Goal: Task Accomplishment & Management: Complete application form

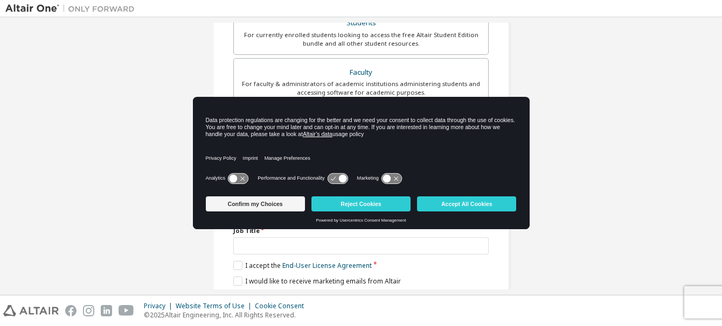
scroll to position [269, 0]
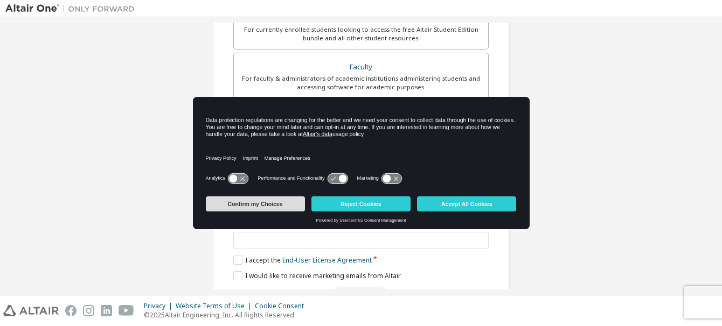
click at [266, 204] on button "Confirm my Choices" at bounding box center [255, 204] width 99 height 15
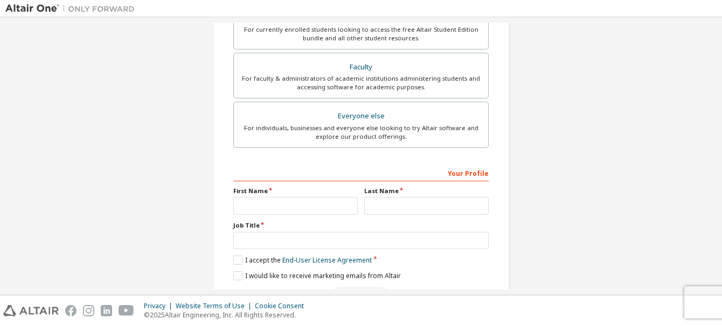
scroll to position [303, 0]
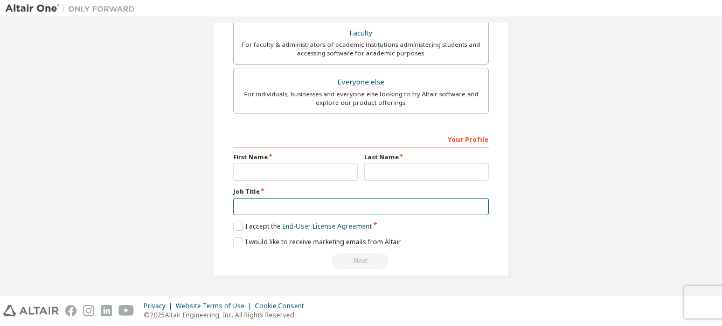
click at [254, 204] on input "text" at bounding box center [360, 207] width 255 height 18
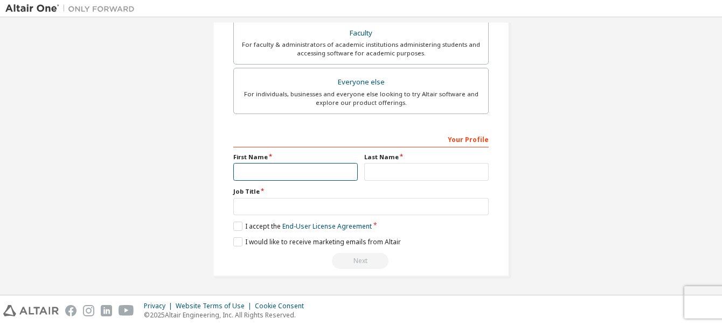
click at [289, 168] on input "text" at bounding box center [295, 172] width 124 height 18
type input "*"
type input "*******"
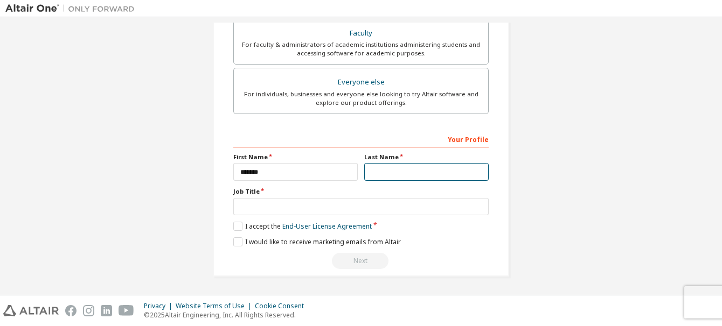
click at [381, 177] on input "text" at bounding box center [426, 172] width 124 height 18
type input "******"
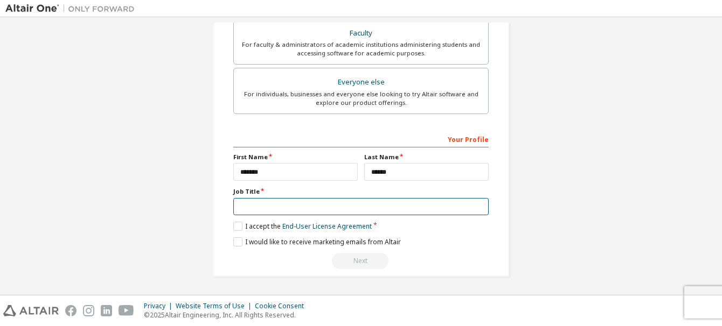
click at [313, 210] on input "text" at bounding box center [360, 207] width 255 height 18
click at [280, 201] on input "text" at bounding box center [360, 207] width 255 height 18
click at [278, 211] on input "text" at bounding box center [360, 207] width 255 height 18
type input "**********"
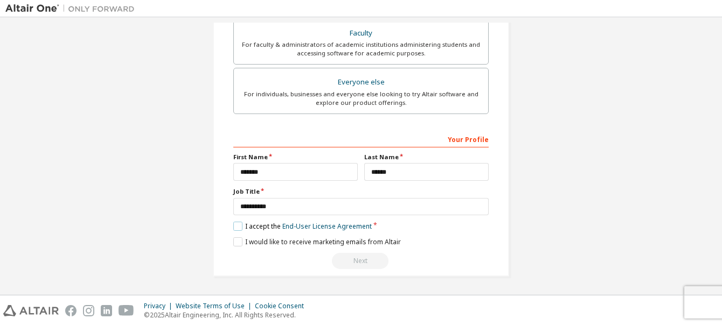
click at [233, 225] on label "I accept the End-User License Agreement" at bounding box center [302, 226] width 138 height 9
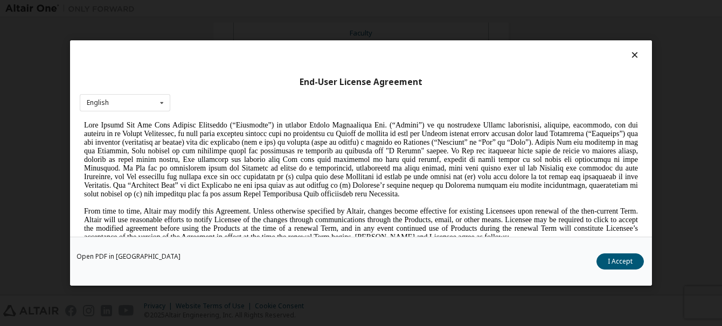
scroll to position [108, 0]
click at [622, 264] on button "I Accept" at bounding box center [619, 262] width 47 height 16
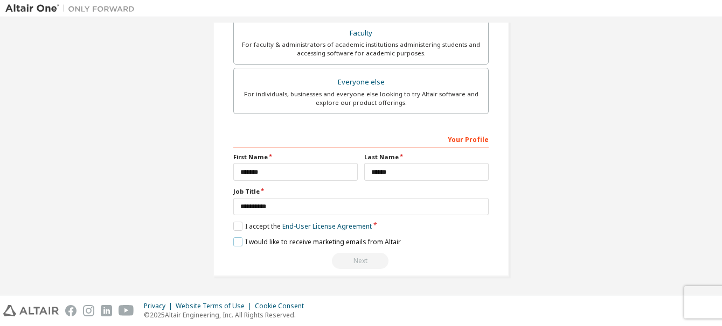
click at [235, 240] on label "I would like to receive marketing emails from Altair" at bounding box center [317, 242] width 168 height 9
click at [361, 263] on div "Next" at bounding box center [360, 261] width 255 height 16
click at [362, 259] on div "Next" at bounding box center [360, 261] width 255 height 16
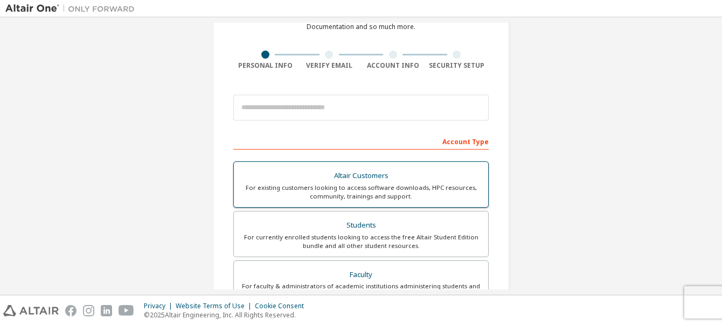
scroll to position [88, 0]
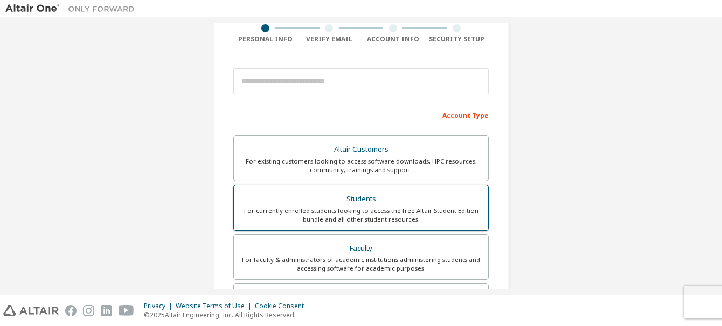
click at [367, 220] on div "For currently enrolled students looking to access the free Altair Student Editi…" at bounding box center [360, 215] width 241 height 17
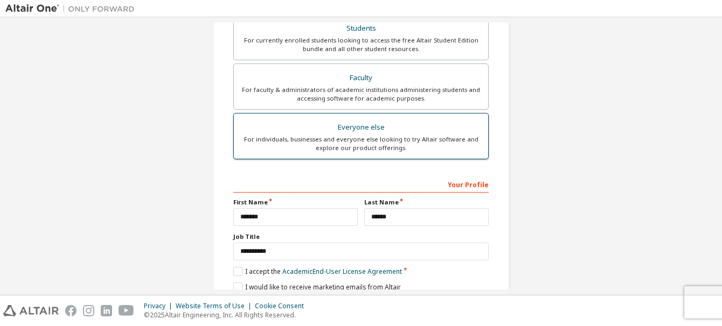
scroll to position [331, 0]
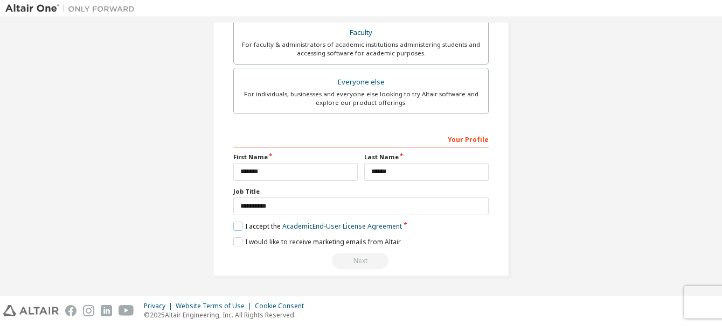
click at [239, 224] on label "I accept the Academic End-User License Agreement" at bounding box center [317, 226] width 169 height 9
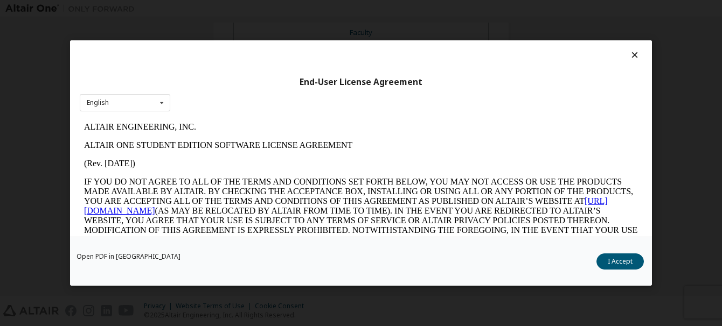
scroll to position [0, 0]
click at [624, 270] on div "Open PDF in New Tab I Accept" at bounding box center [361, 261] width 582 height 49
click at [623, 263] on button "I Accept" at bounding box center [619, 262] width 47 height 16
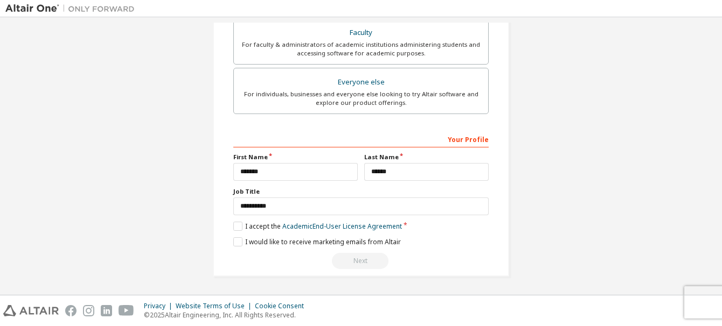
click at [358, 261] on div "Next" at bounding box center [360, 261] width 255 height 16
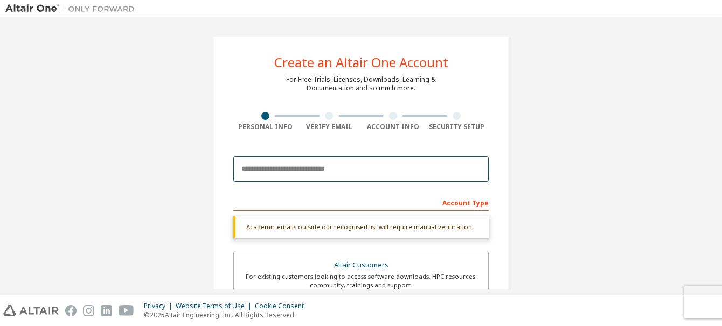
click at [351, 169] on input "email" at bounding box center [360, 169] width 255 height 26
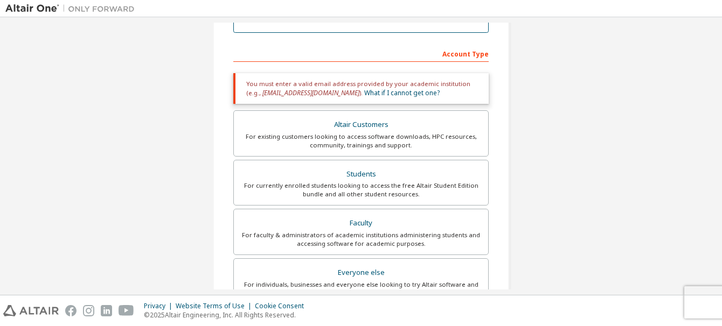
scroll to position [162, 0]
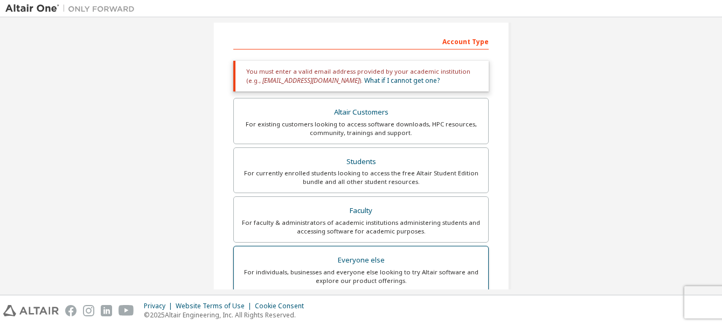
click at [360, 276] on div "For individuals, businesses and everyone else looking to try Altair software an…" at bounding box center [360, 276] width 241 height 17
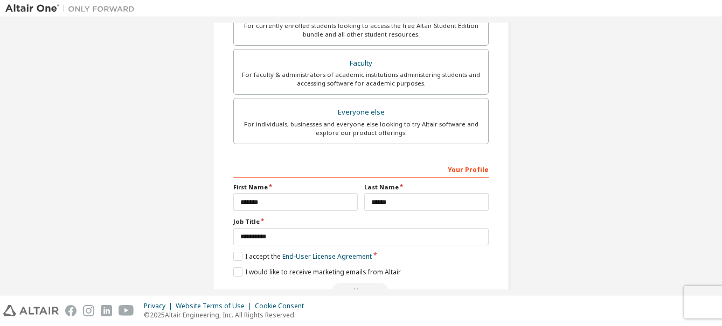
scroll to position [303, 0]
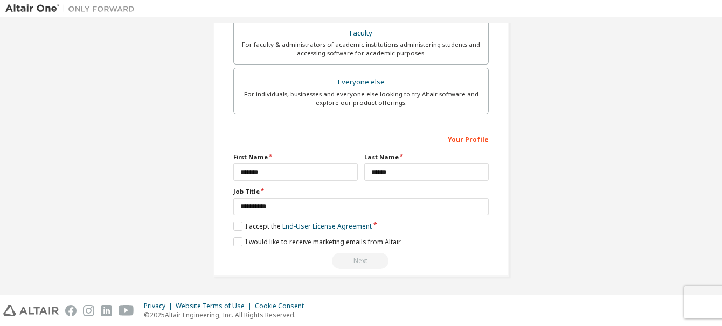
click at [364, 259] on div "Next" at bounding box center [360, 261] width 255 height 16
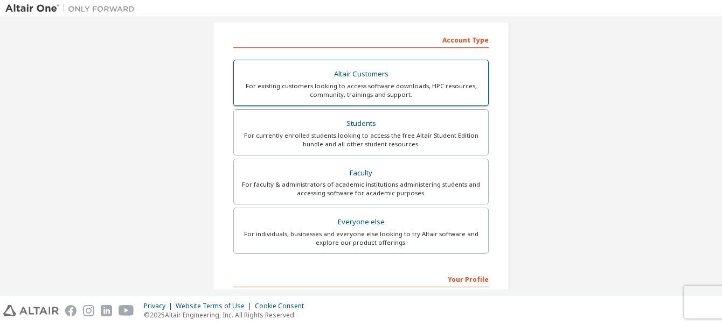
scroll to position [0, 0]
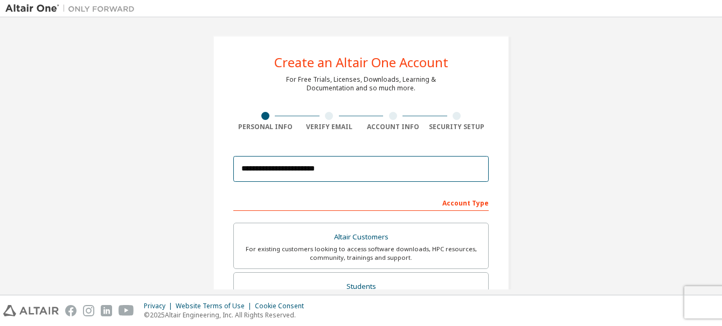
click at [381, 178] on input "**********" at bounding box center [360, 169] width 255 height 26
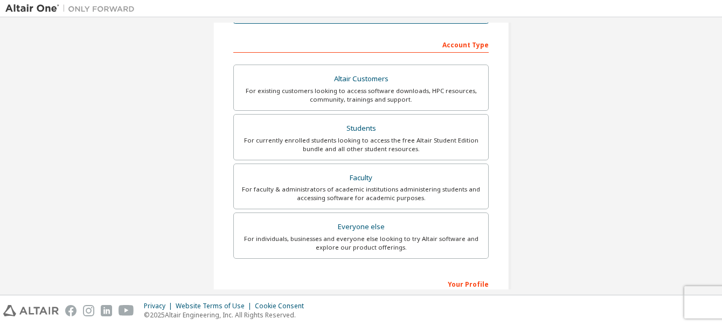
scroll to position [162, 0]
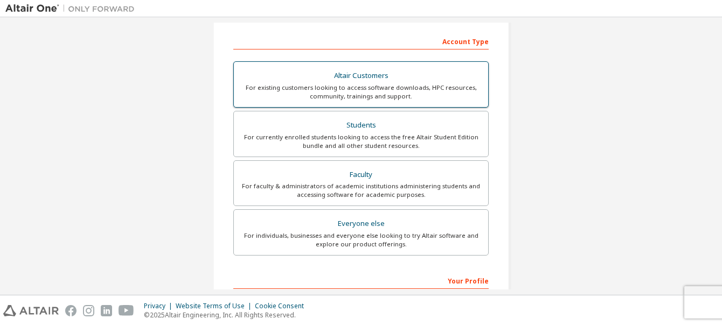
click at [381, 96] on div "For existing customers looking to access software downloads, HPC resources, com…" at bounding box center [360, 91] width 241 height 17
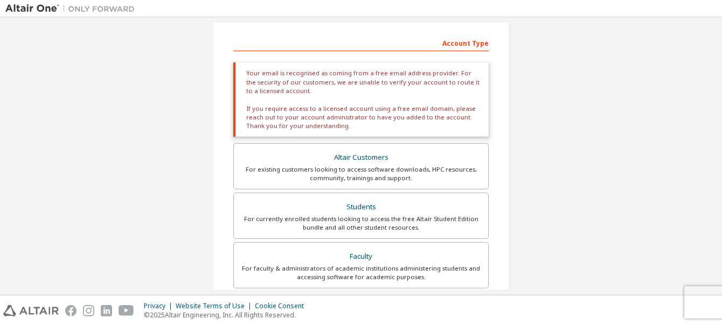
scroll to position [269, 0]
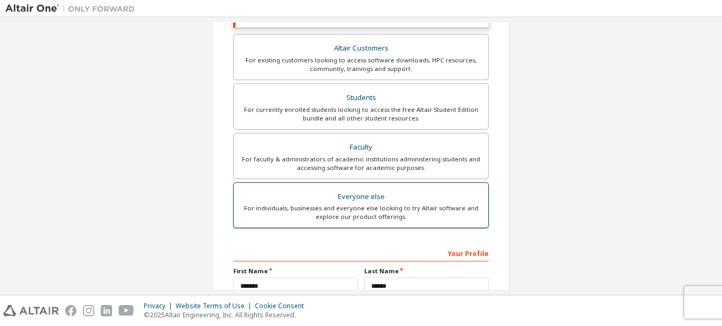
click at [365, 216] on div "For individuals, businesses and everyone else looking to try Altair software an…" at bounding box center [360, 212] width 241 height 17
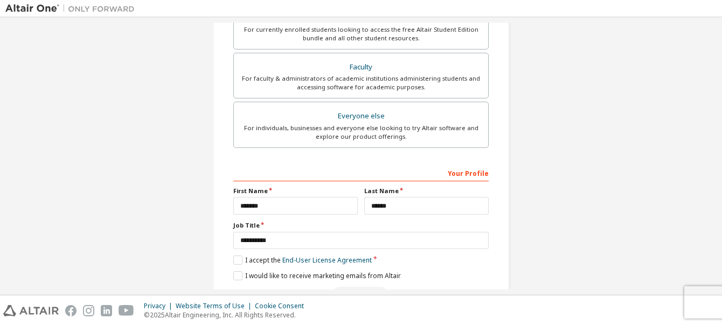
scroll to position [0, 0]
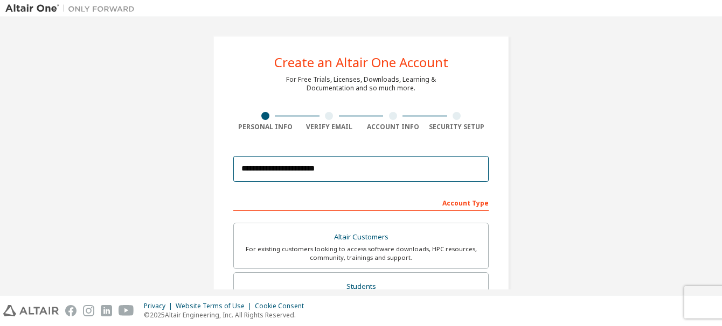
click at [401, 180] on input "**********" at bounding box center [360, 169] width 255 height 26
type input "**********"
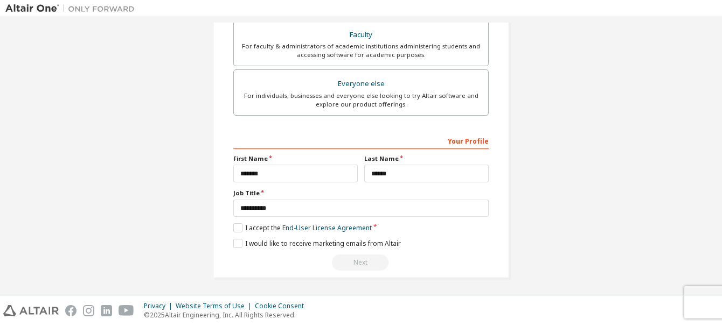
scroll to position [303, 0]
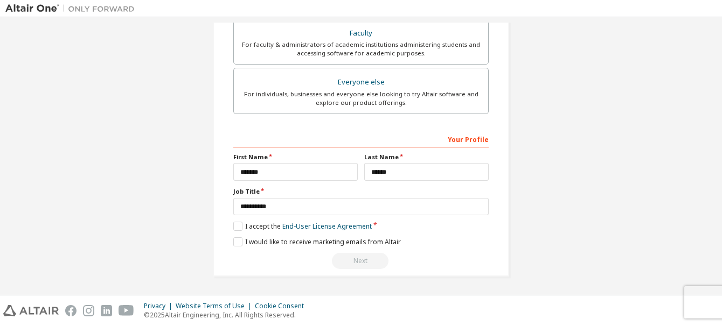
click at [370, 250] on div "**********" at bounding box center [360, 200] width 255 height 140
click at [233, 221] on div "**********" at bounding box center [360, 200] width 255 height 140
click at [235, 227] on label "I accept the End-User License Agreement" at bounding box center [302, 226] width 138 height 9
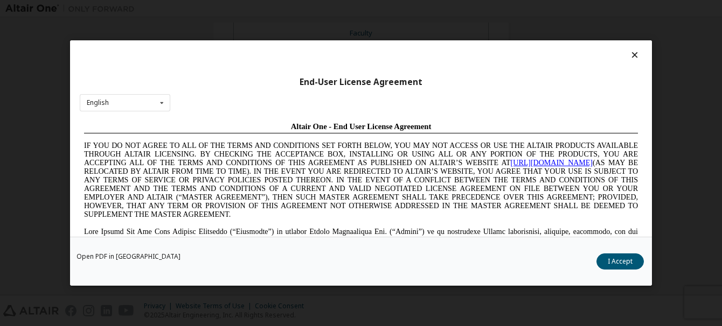
scroll to position [0, 0]
click at [630, 261] on button "I Accept" at bounding box center [619, 262] width 47 height 16
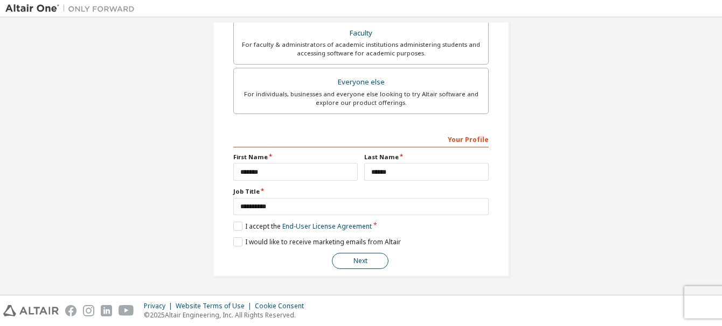
click at [357, 258] on button "Next" at bounding box center [360, 261] width 57 height 16
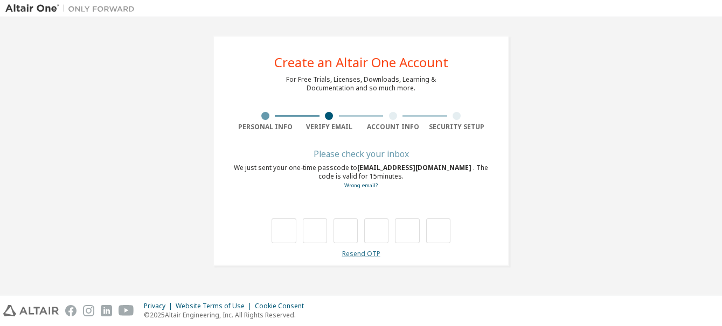
type input "*"
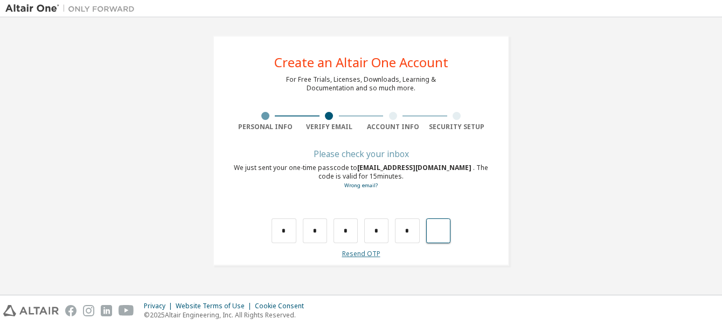
type input "*"
